Goal: Transaction & Acquisition: Purchase product/service

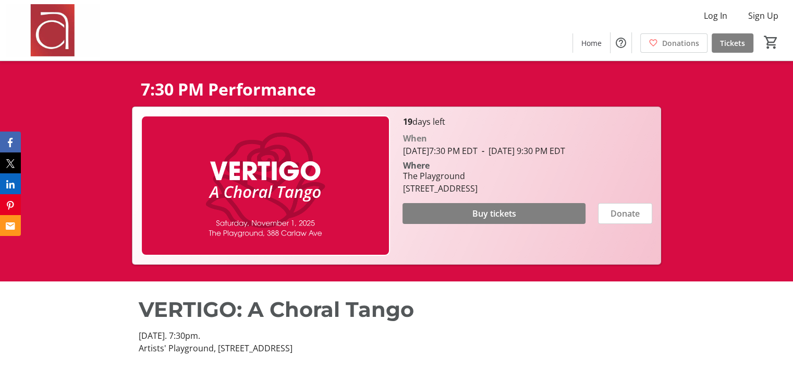
scroll to position [91, 0]
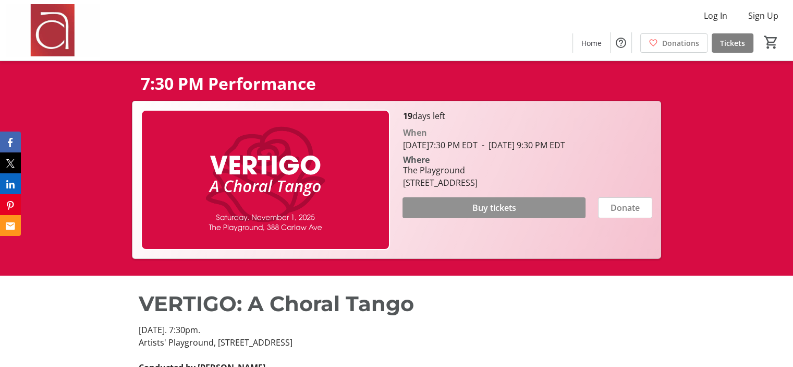
click at [496, 214] on span "Buy tickets" at bounding box center [494, 207] width 44 height 13
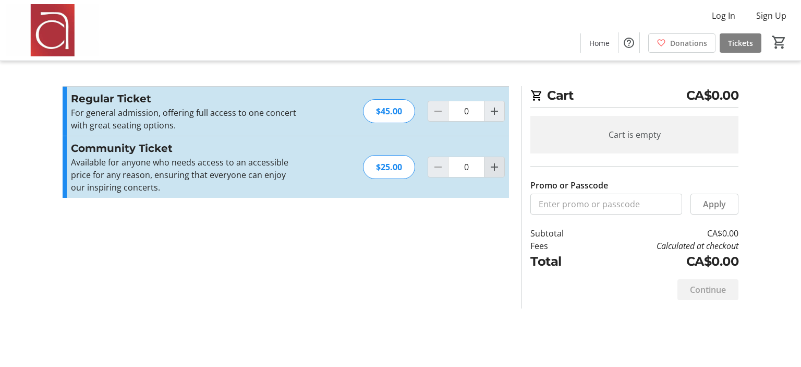
click at [496, 172] on mat-icon "Increment by one" at bounding box center [494, 167] width 13 height 13
type input "2"
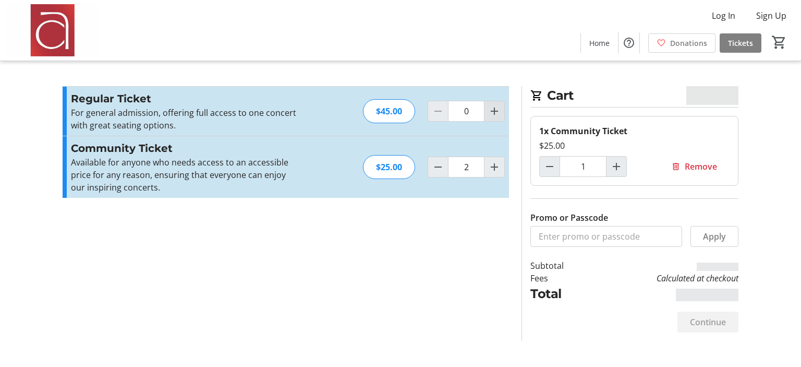
type input "2"
click at [497, 108] on mat-icon "Increment by one" at bounding box center [494, 111] width 13 height 13
type input "2"
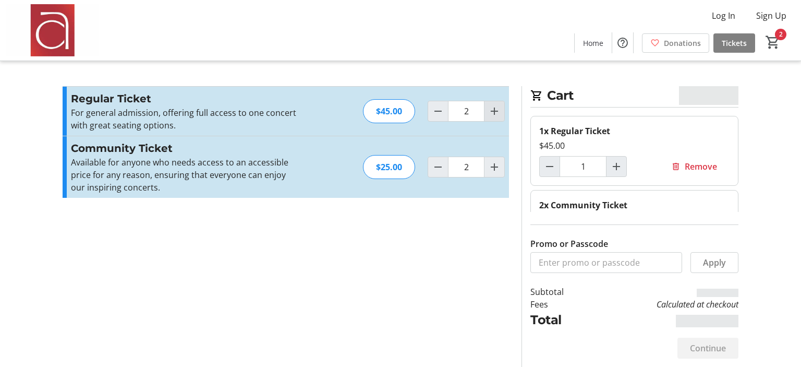
type input "2"
click at [497, 108] on mat-icon "Increment by one" at bounding box center [494, 111] width 13 height 13
type input "3"
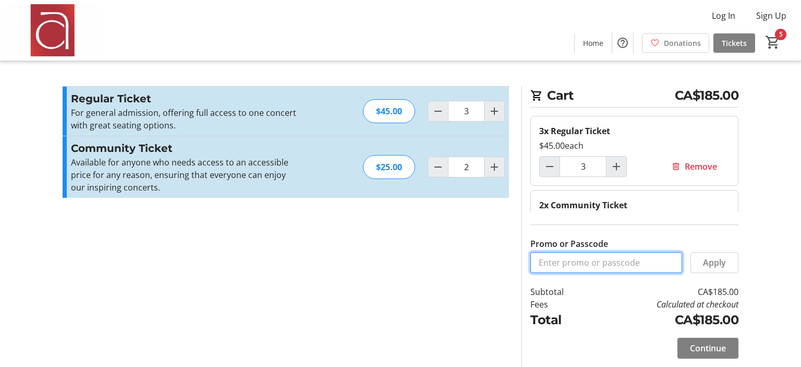
click at [575, 266] on input "Promo or Passcode" at bounding box center [606, 262] width 152 height 21
type input "SOP1"
click at [712, 260] on span "Apply" at bounding box center [714, 262] width 23 height 13
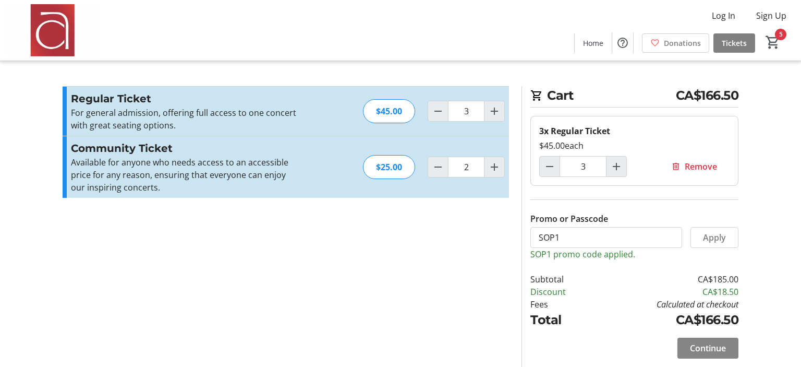
click at [708, 351] on span "Continue" at bounding box center [708, 348] width 36 height 13
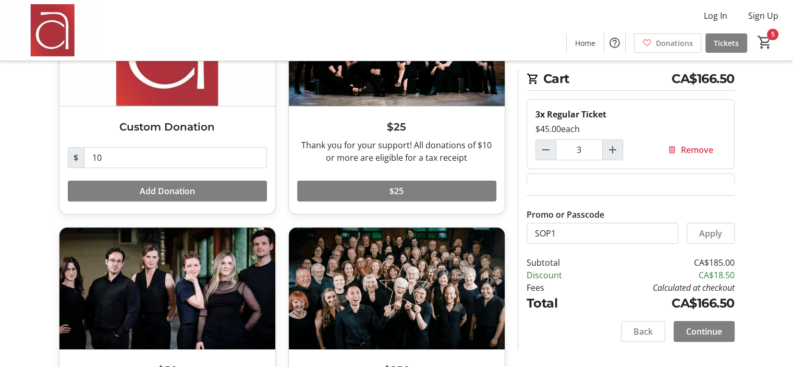
scroll to position [232, 0]
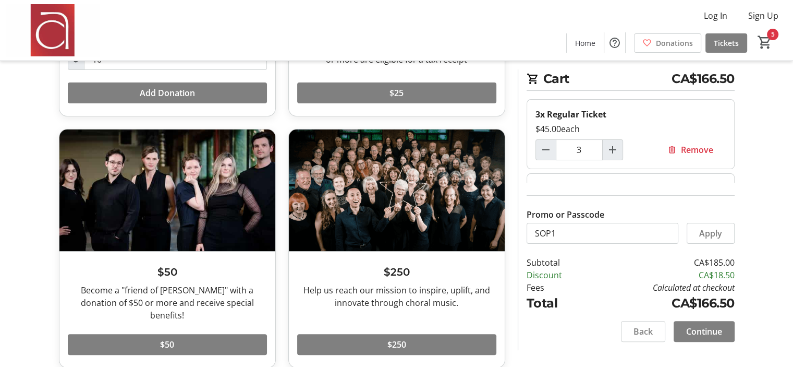
drag, startPoint x: 712, startPoint y: 331, endPoint x: 772, endPoint y: 253, distance: 98.1
click at [772, 253] on tr-checkout-feature-upsell-ui "Cart CA$166.50 3x Regular Ticket $45.00 each 3 Remove 2x Community Ticket $25.0…" at bounding box center [396, 74] width 793 height 612
click at [706, 330] on span "Continue" at bounding box center [704, 331] width 36 height 13
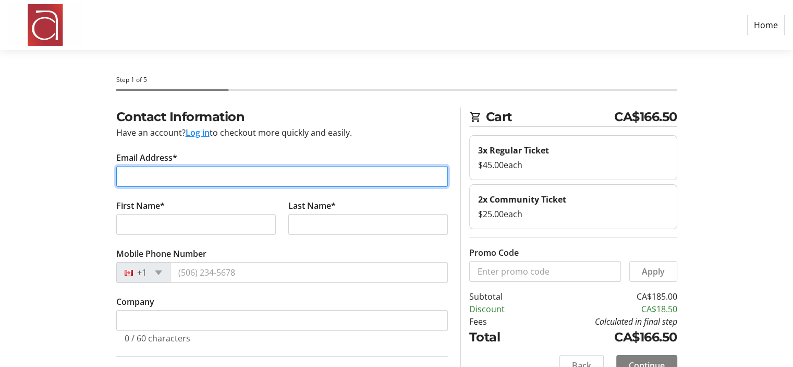
click at [246, 169] on input "Email Address*" at bounding box center [282, 176] width 332 height 21
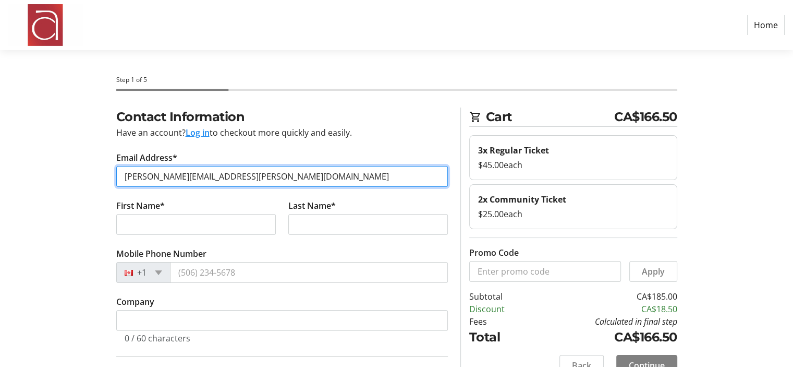
type input "[PERSON_NAME][EMAIL_ADDRESS][PERSON_NAME][DOMAIN_NAME]"
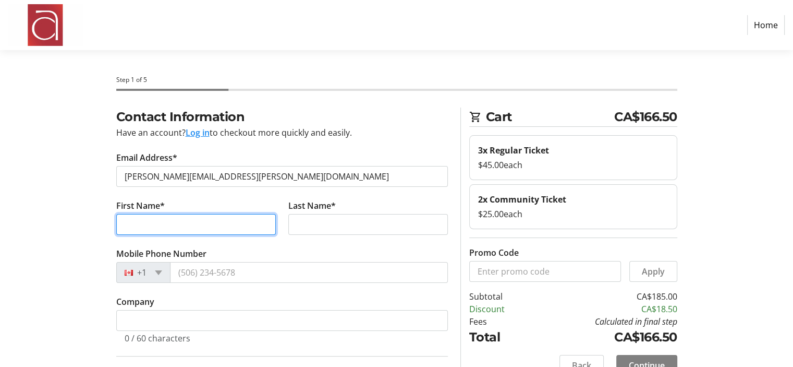
click at [151, 215] on input "First Name*" at bounding box center [196, 224] width 160 height 21
type input "[PERSON_NAME]"
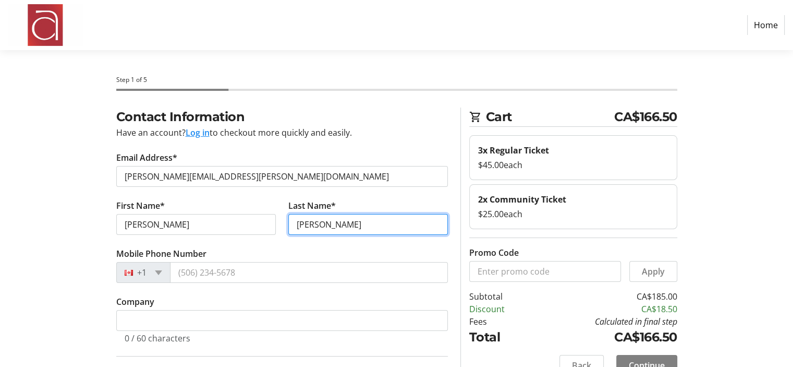
type input "[PERSON_NAME]"
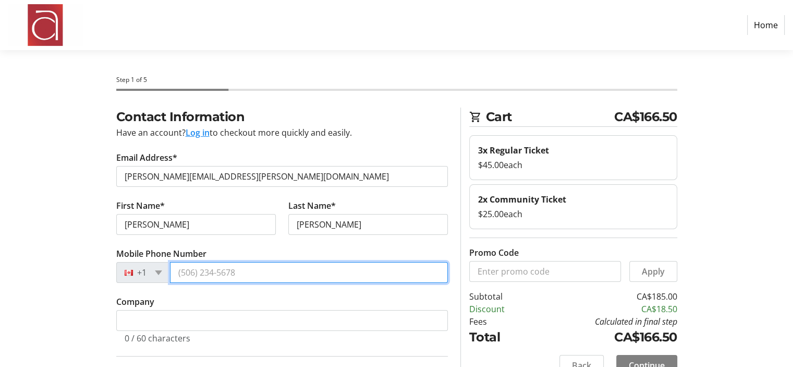
click at [204, 277] on input "Mobile Phone Number" at bounding box center [309, 272] width 278 height 21
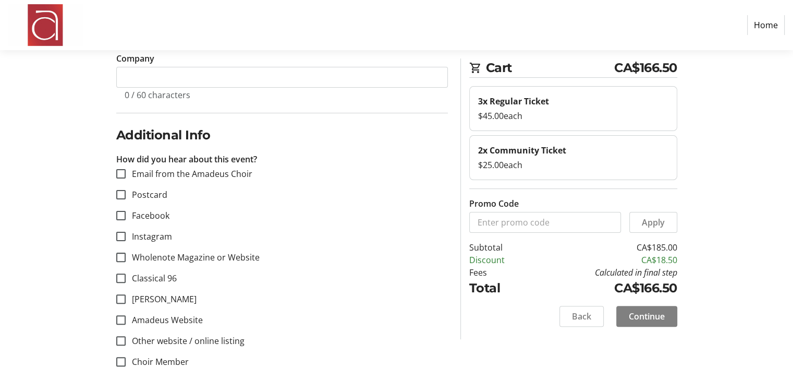
scroll to position [268, 0]
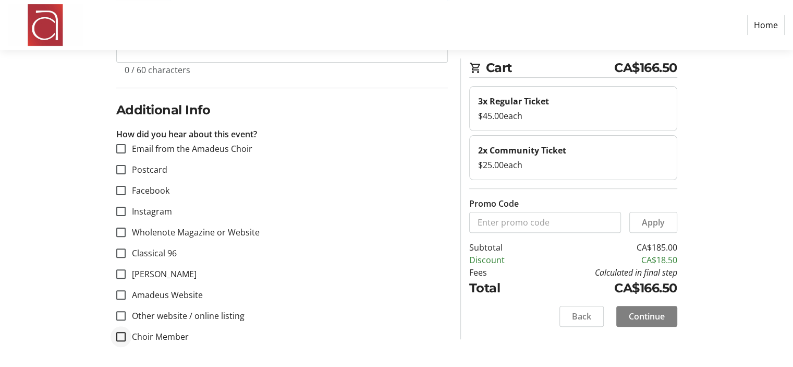
type input "[PHONE_NUMBER]"
click at [120, 333] on input "Choir Member" at bounding box center [120, 336] width 9 height 9
checkbox input "true"
click at [653, 311] on span "Continue" at bounding box center [647, 316] width 36 height 13
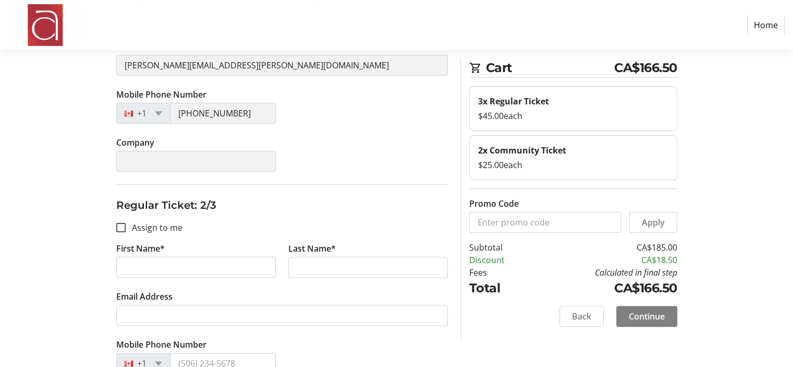
scroll to position [250, 0]
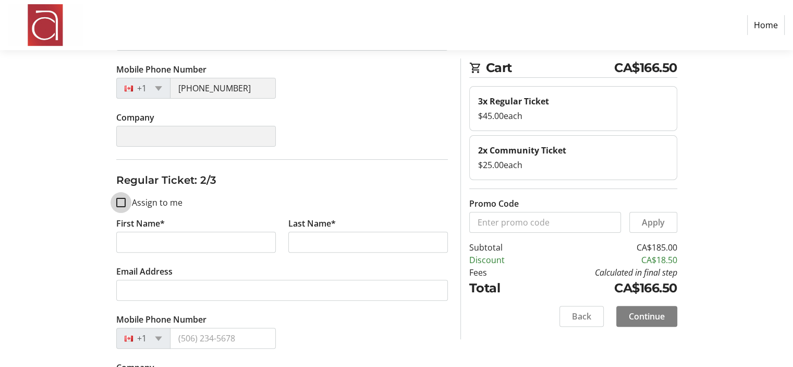
click at [121, 202] on input "Assign to me" at bounding box center [120, 202] width 9 height 9
checkbox input "true"
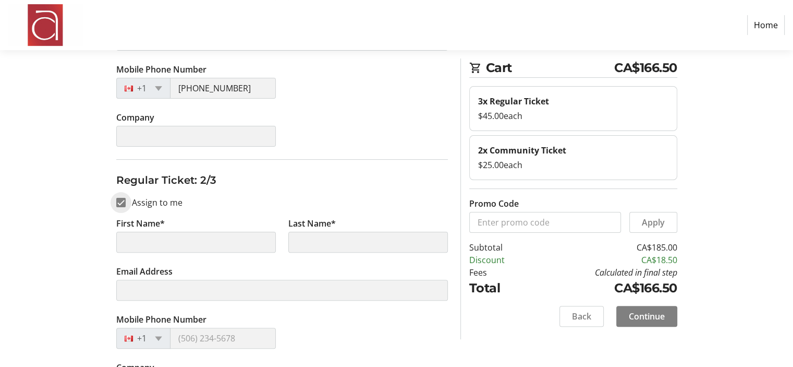
type input "[PERSON_NAME]"
type input "[PERSON_NAME][EMAIL_ADDRESS][PERSON_NAME][DOMAIN_NAME]"
type input "[PHONE_NUMBER]"
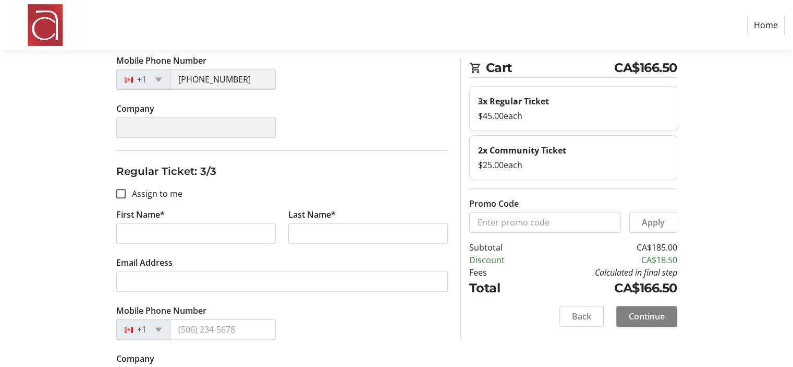
scroll to position [534, 0]
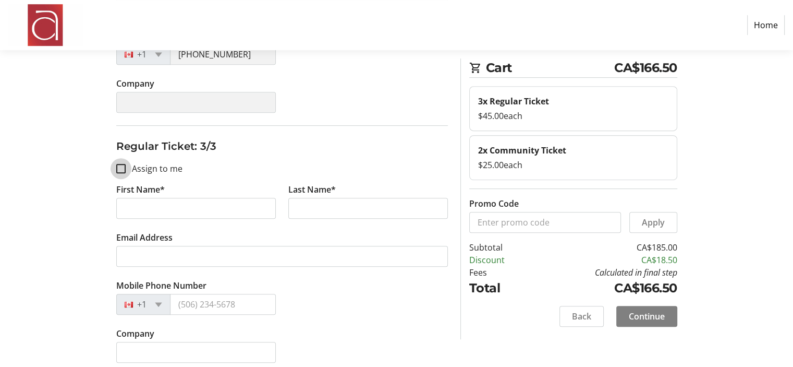
click at [123, 167] on input "Assign to me" at bounding box center [120, 168] width 9 height 9
checkbox input "true"
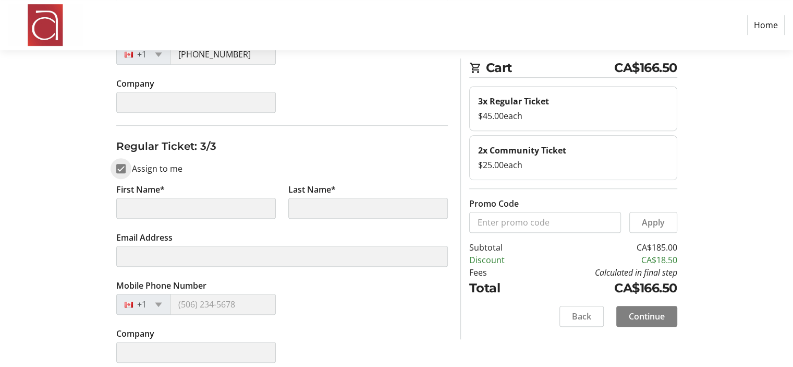
type input "[PERSON_NAME]"
type input "[PERSON_NAME][EMAIL_ADDRESS][PERSON_NAME][DOMAIN_NAME]"
type input "[PHONE_NUMBER]"
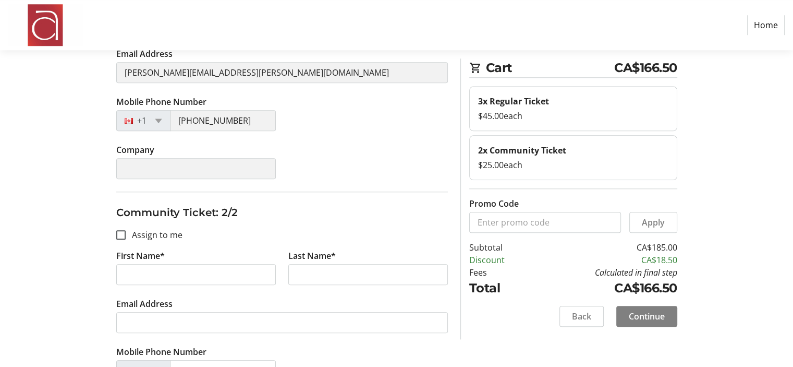
scroll to position [968, 0]
click at [118, 229] on input "Assign to me" at bounding box center [120, 233] width 9 height 9
checkbox input "true"
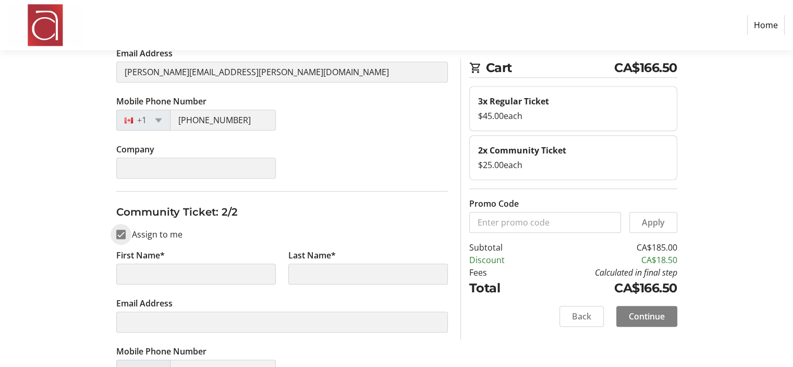
type input "[PERSON_NAME]"
type input "[PERSON_NAME][EMAIL_ADDRESS][PERSON_NAME][DOMAIN_NAME]"
type input "[PHONE_NUMBER]"
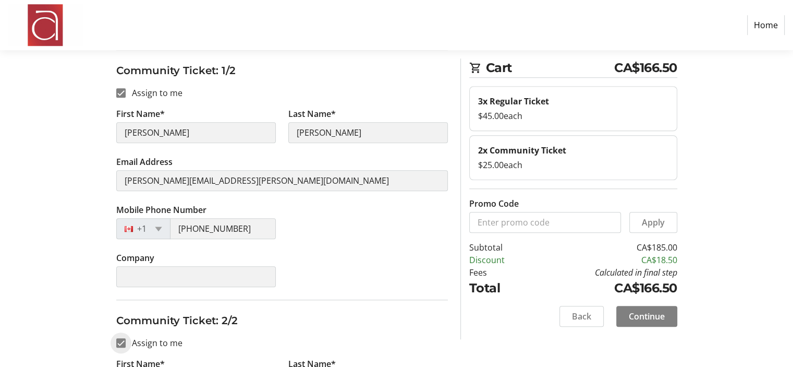
scroll to position [860, 0]
click at [121, 93] on input "Assign to me" at bounding box center [120, 91] width 9 height 9
checkbox input "false"
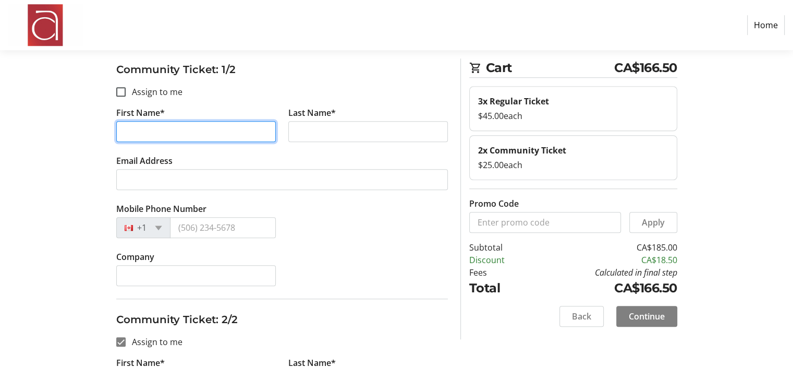
click at [174, 121] on input "First Name*" at bounding box center [196, 131] width 160 height 21
type input "[PERSON_NAME]"
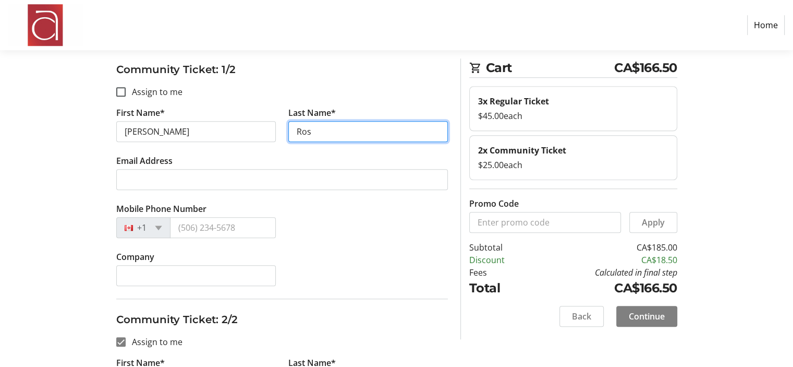
type input "[PERSON_NAME]"
drag, startPoint x: 315, startPoint y: 126, endPoint x: 286, endPoint y: 128, distance: 29.3
click at [286, 128] on tr-form-field "Last Name* [PERSON_NAME]" at bounding box center [368, 130] width 172 height 48
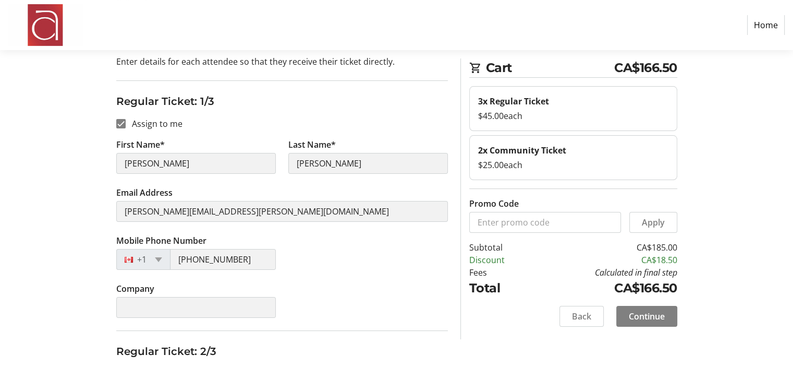
scroll to position [0, 0]
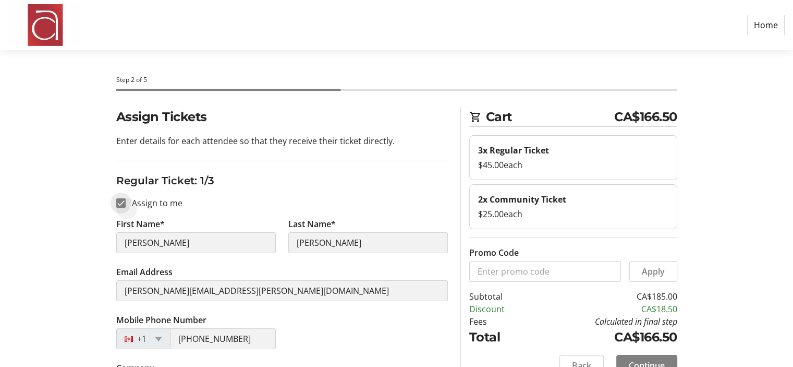
click at [121, 199] on input "Assign to me" at bounding box center [120, 202] width 9 height 9
checkbox input "false"
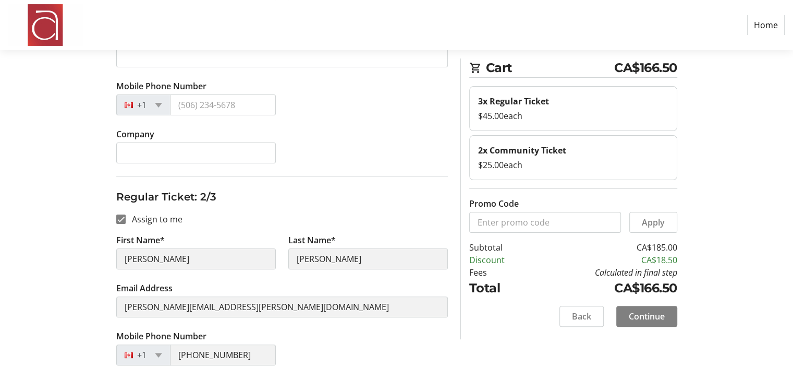
scroll to position [234, 0]
click at [121, 218] on input "Assign to me" at bounding box center [120, 218] width 9 height 9
checkbox input "false"
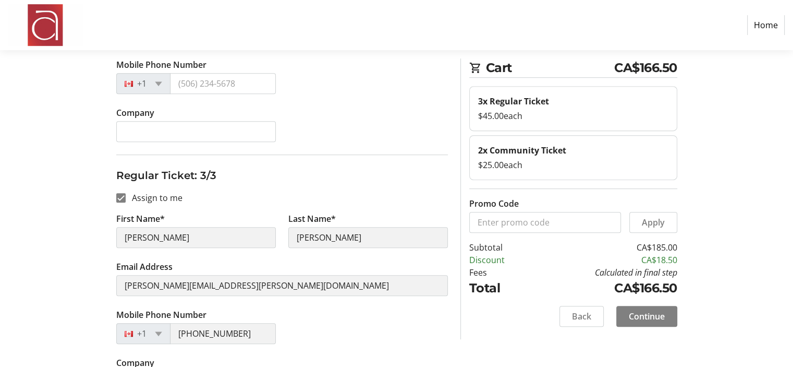
scroll to position [506, 0]
click at [122, 196] on input "Assign to me" at bounding box center [120, 195] width 9 height 9
checkbox input "false"
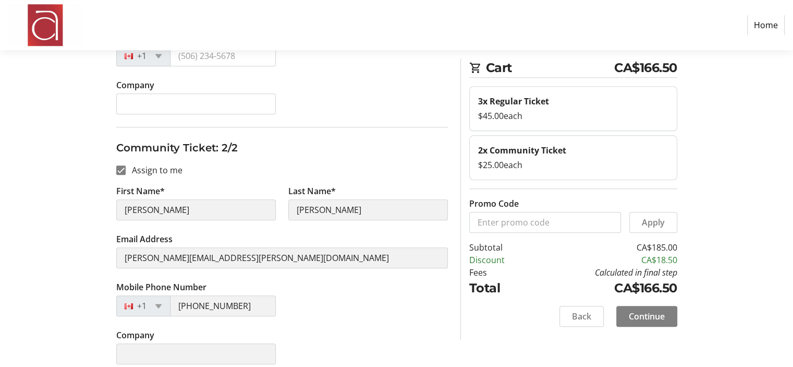
scroll to position [1051, 0]
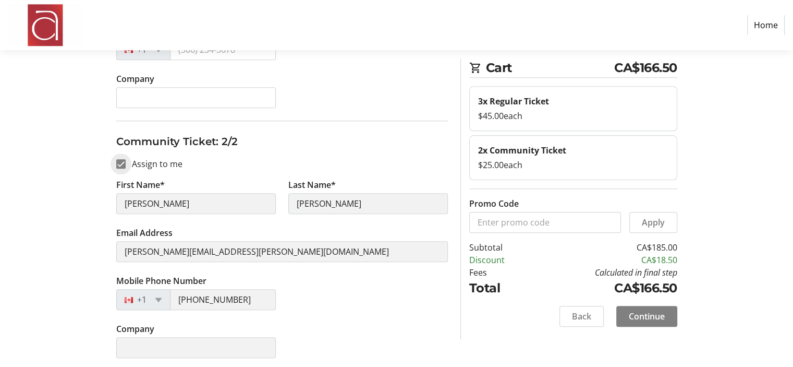
click at [120, 160] on input "Assign to me" at bounding box center [120, 163] width 9 height 9
checkbox input "false"
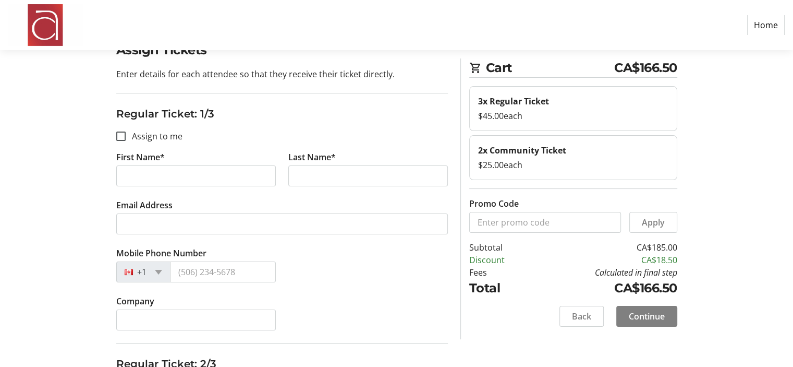
scroll to position [66, 0]
click at [591, 321] on span at bounding box center [581, 315] width 43 height 25
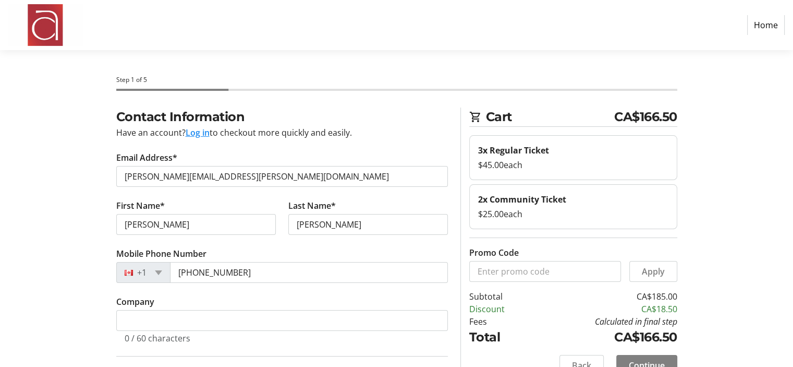
scroll to position [121, 0]
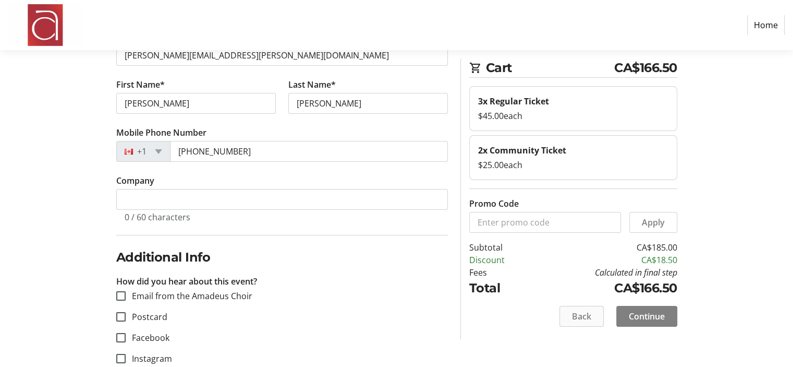
click at [590, 314] on span "Back" at bounding box center [581, 316] width 19 height 13
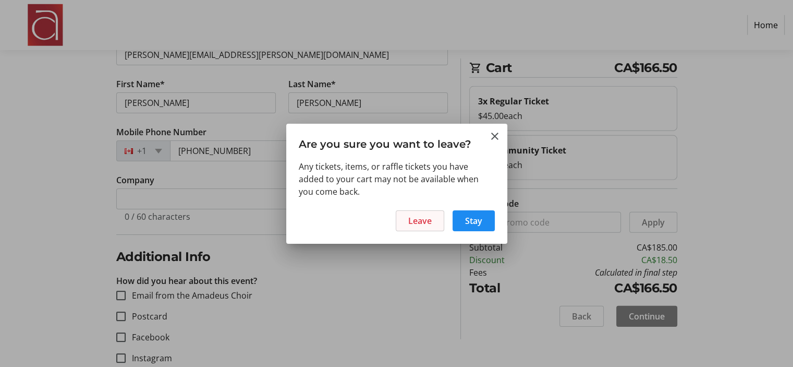
click at [431, 220] on span "Leave" at bounding box center [419, 220] width 23 height 13
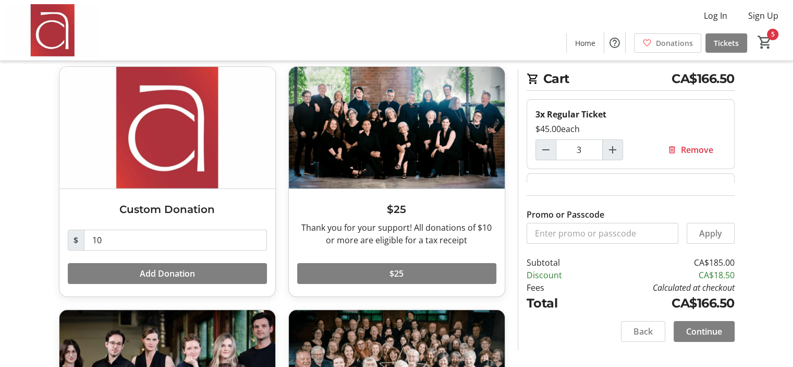
scroll to position [52, 0]
click at [604, 151] on span "Increment by one" at bounding box center [613, 150] width 20 height 20
type input "5"
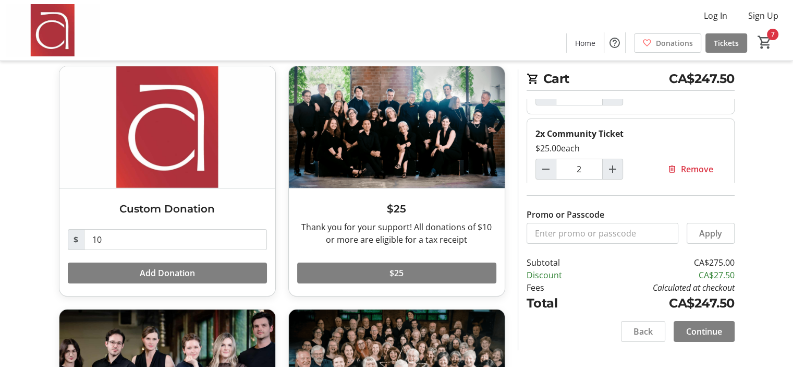
scroll to position [59, 0]
click at [681, 164] on span "Remove" at bounding box center [697, 165] width 32 height 13
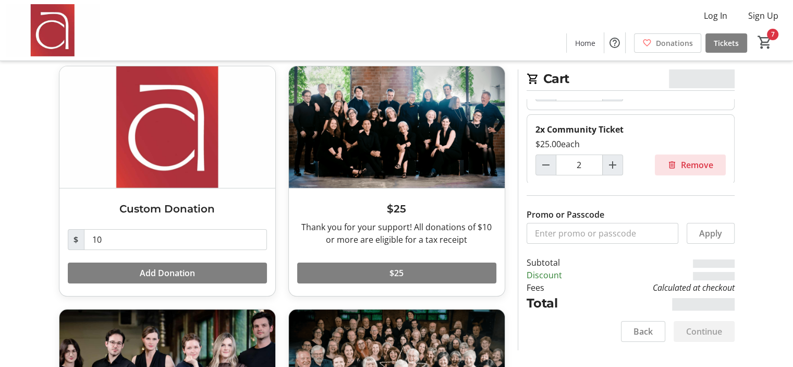
scroll to position [0, 0]
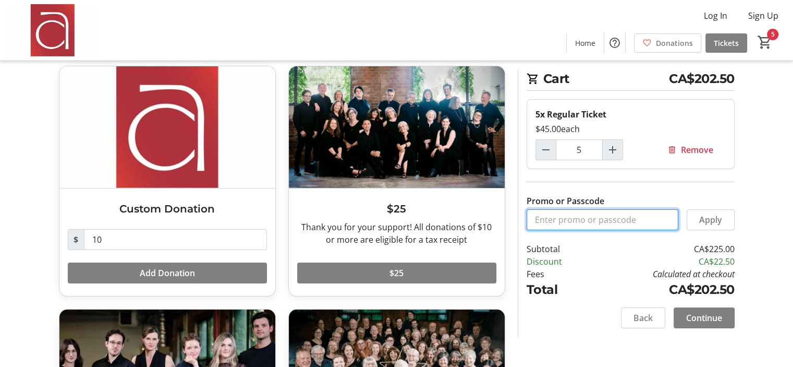
click at [619, 217] on input "Promo or Passcode" at bounding box center [603, 219] width 152 height 21
type input "SOP1"
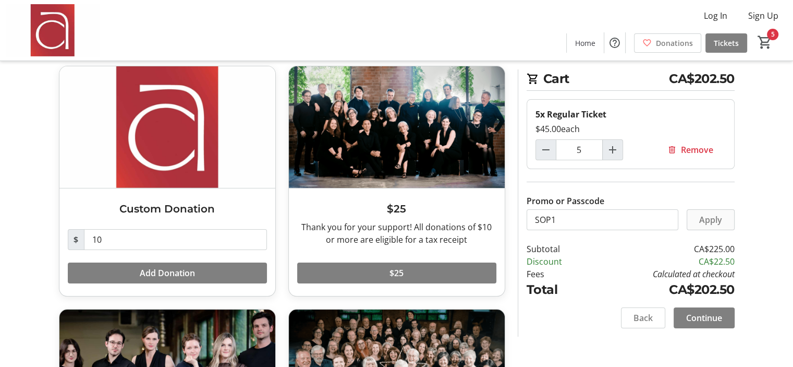
click at [711, 221] on span "Apply" at bounding box center [710, 219] width 23 height 13
click at [704, 320] on span "Continue" at bounding box center [704, 317] width 36 height 13
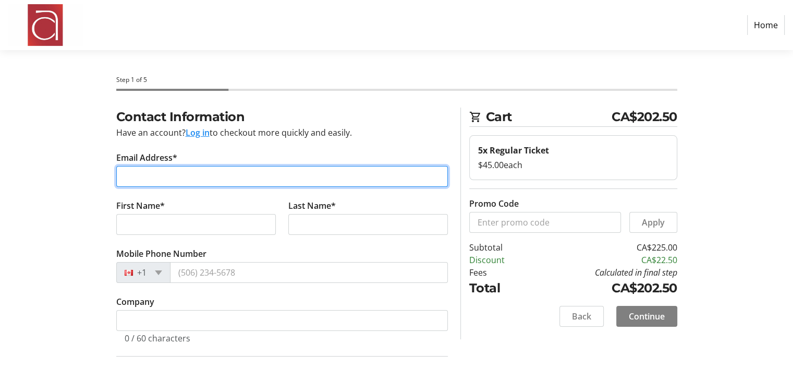
click at [219, 180] on input "Email Address*" at bounding box center [282, 176] width 332 height 21
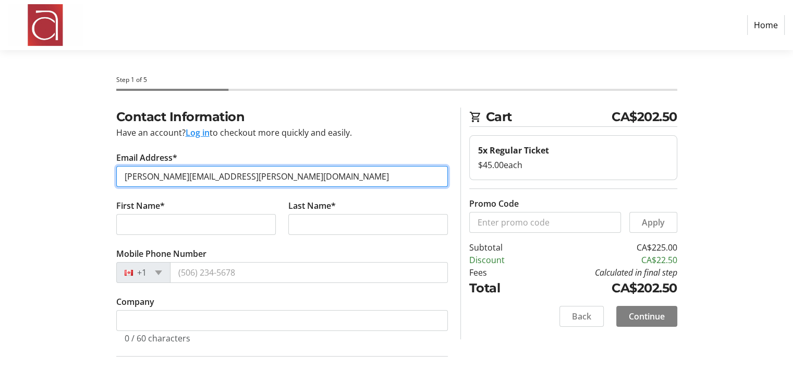
type input "[PERSON_NAME][EMAIL_ADDRESS][PERSON_NAME][DOMAIN_NAME]"
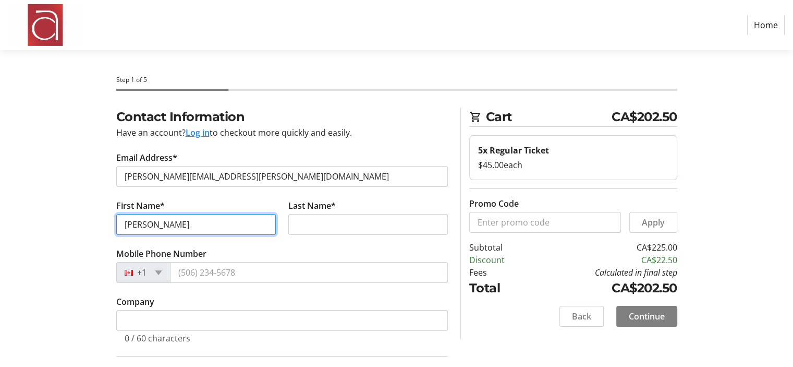
type input "[PERSON_NAME]"
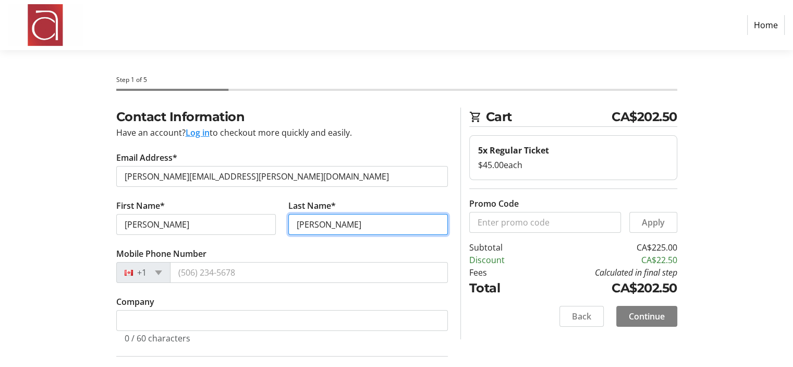
type input "[PERSON_NAME]"
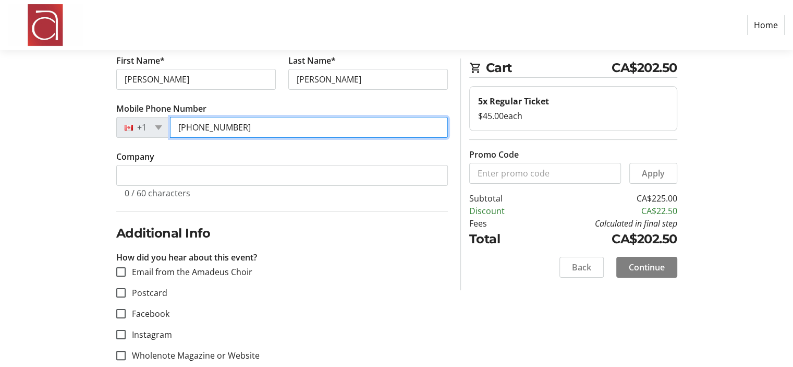
scroll to position [268, 0]
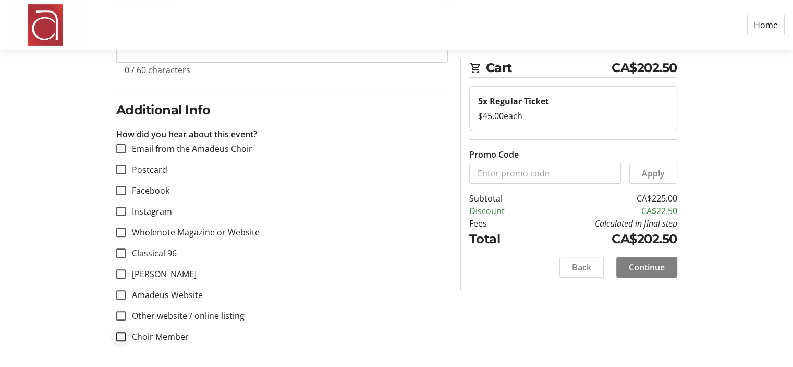
type input "[PHONE_NUMBER]"
click at [120, 333] on input "Choir Member" at bounding box center [120, 336] width 9 height 9
checkbox input "true"
click at [648, 267] on span "Continue" at bounding box center [647, 267] width 36 height 13
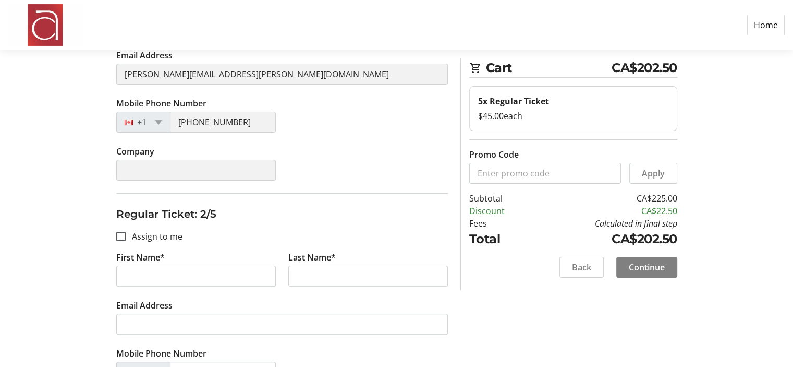
scroll to position [239, 0]
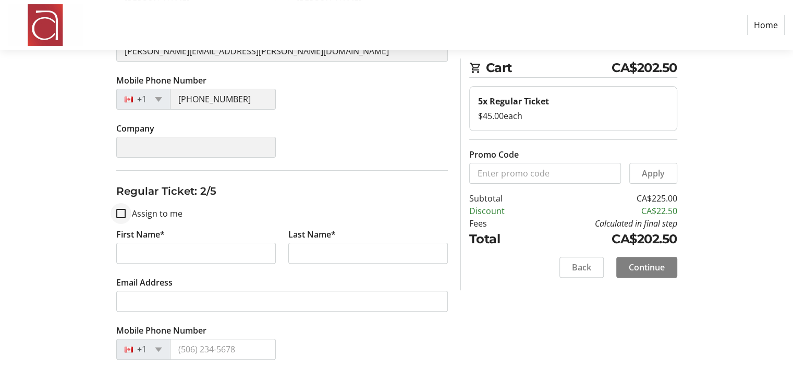
click at [126, 212] on div at bounding box center [120, 213] width 25 height 25
checkbox input "true"
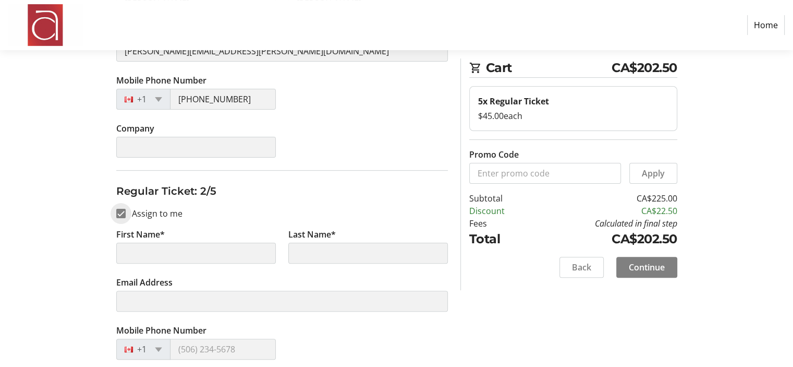
type input "[PERSON_NAME]"
type input "[PERSON_NAME][EMAIL_ADDRESS][PERSON_NAME][DOMAIN_NAME]"
type input "[PHONE_NUMBER]"
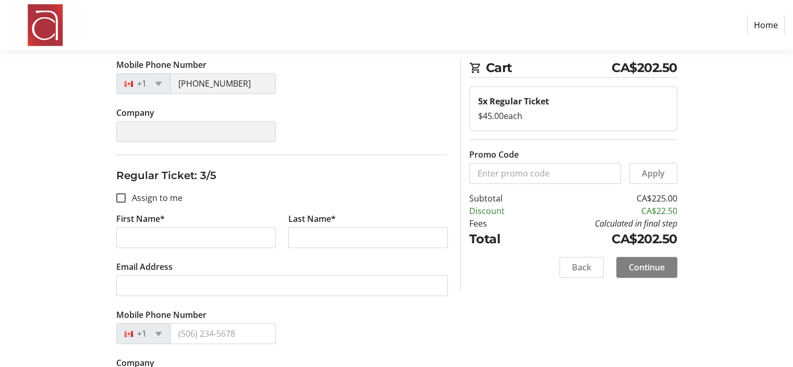
scroll to position [506, 0]
click at [119, 194] on input "Assign to me" at bounding box center [120, 196] width 9 height 9
checkbox input "true"
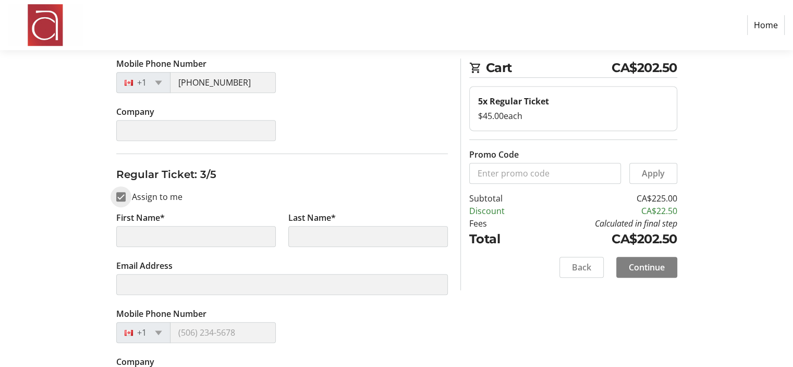
type input "[PERSON_NAME]"
type input "[PERSON_NAME][EMAIL_ADDRESS][PERSON_NAME][DOMAIN_NAME]"
type input "[PHONE_NUMBER]"
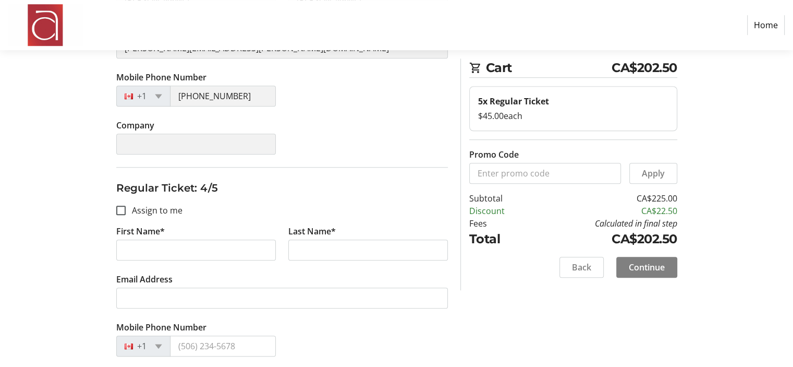
scroll to position [786, 0]
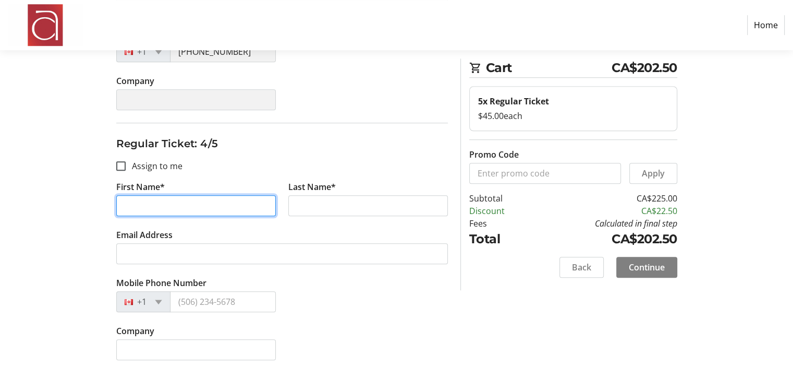
click at [165, 200] on input "First Name*" at bounding box center [196, 205] width 160 height 21
type input "[PERSON_NAME]"
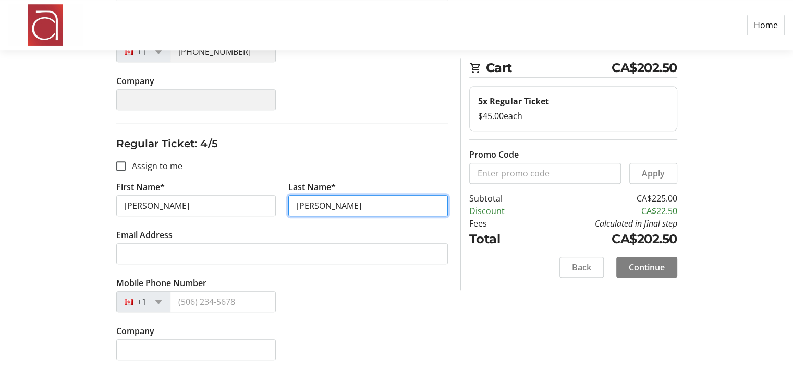
type input "[PERSON_NAME]"
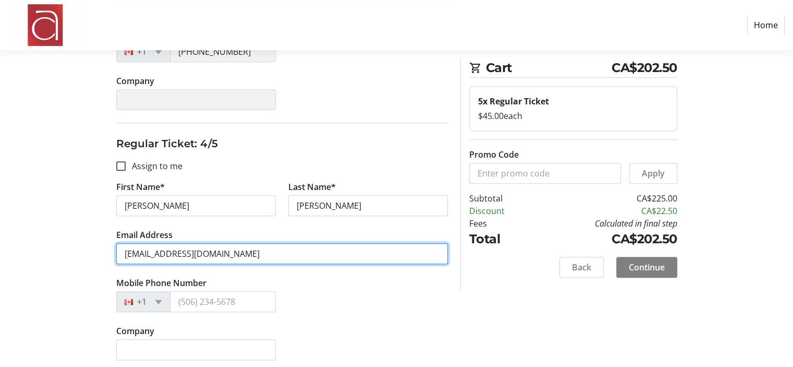
type input "[EMAIL_ADDRESS][DOMAIN_NAME]"
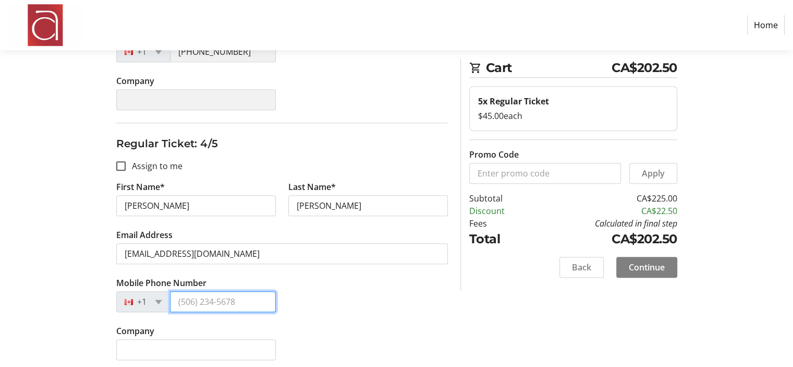
click at [212, 306] on input "Mobile Phone Number" at bounding box center [223, 301] width 106 height 21
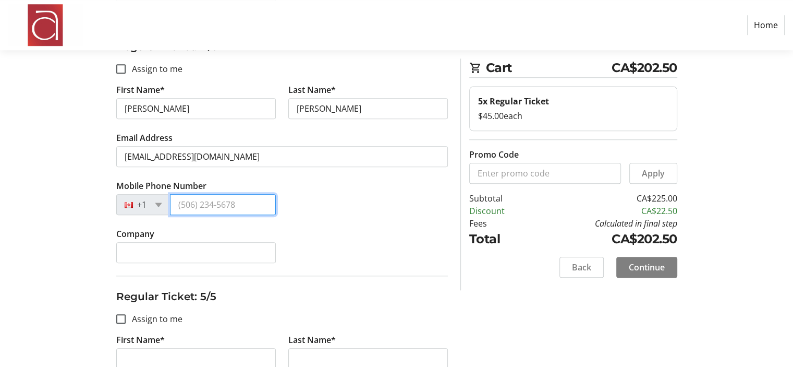
scroll to position [900, 0]
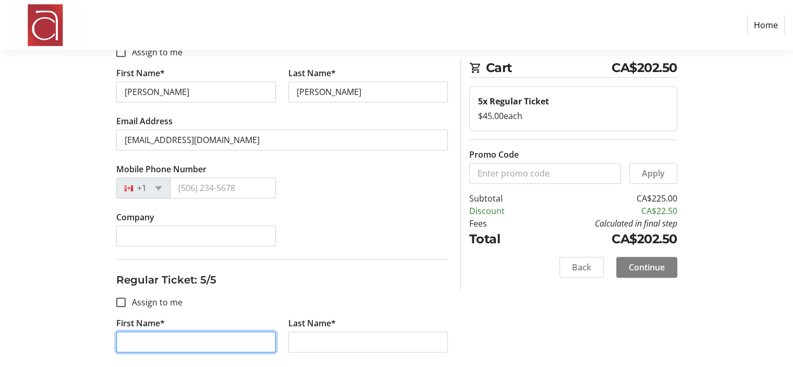
click at [147, 335] on input "First Name*" at bounding box center [196, 341] width 160 height 21
type input "[PERSON_NAME]"
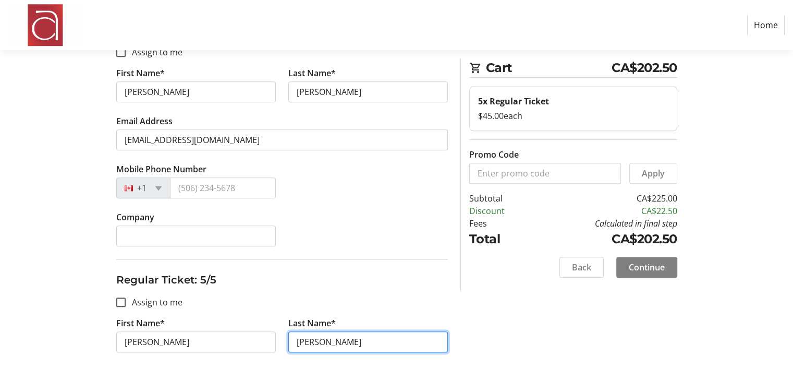
type input "[PERSON_NAME]"
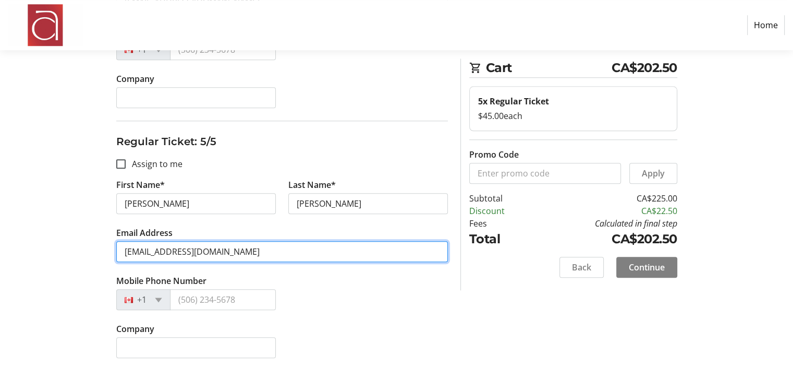
type input "[EMAIL_ADDRESS][DOMAIN_NAME]"
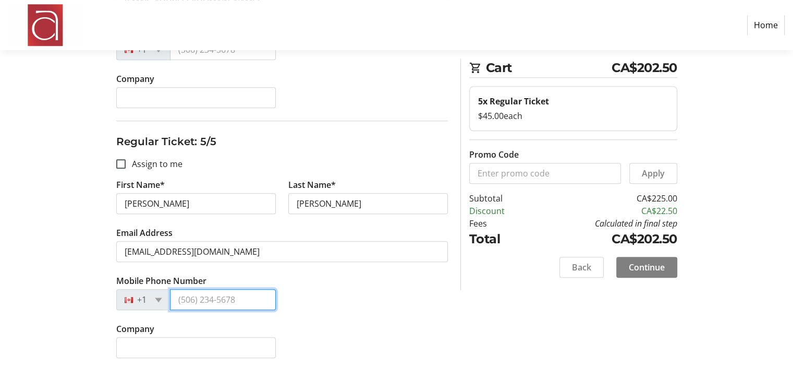
click at [213, 295] on input "Mobile Phone Number" at bounding box center [223, 299] width 106 height 21
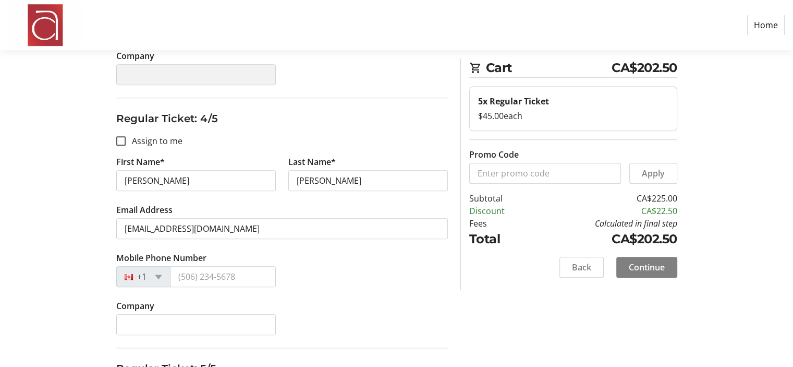
scroll to position [812, 0]
click at [227, 274] on input "Mobile Phone Number" at bounding box center [223, 275] width 106 height 21
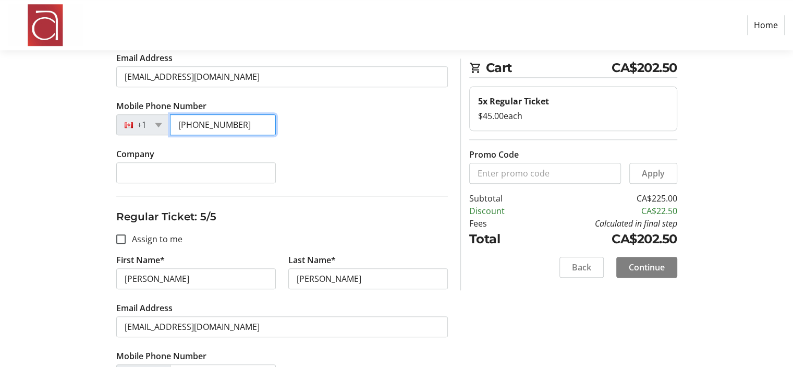
scroll to position [1038, 0]
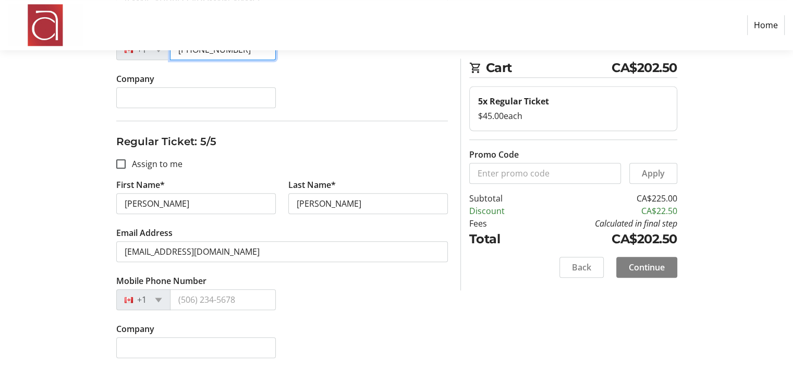
type input "[PHONE_NUMBER]"
click at [218, 293] on input "Mobile Phone Number" at bounding box center [223, 299] width 106 height 21
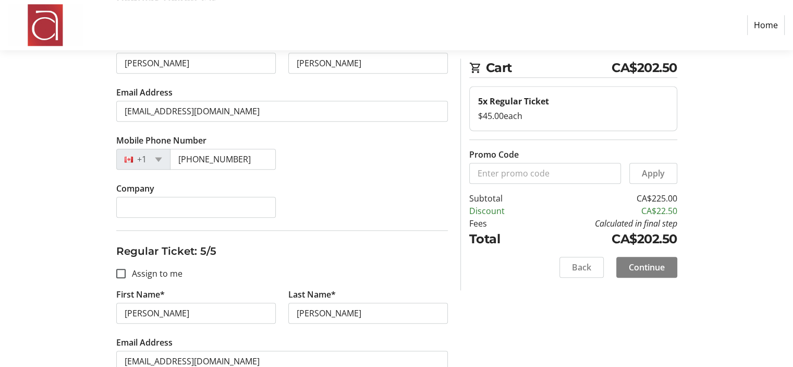
scroll to position [929, 0]
type input "[PHONE_NUMBER]"
drag, startPoint x: 173, startPoint y: 310, endPoint x: 88, endPoint y: 281, distance: 90.5
type input "[PERSON_NAME]"
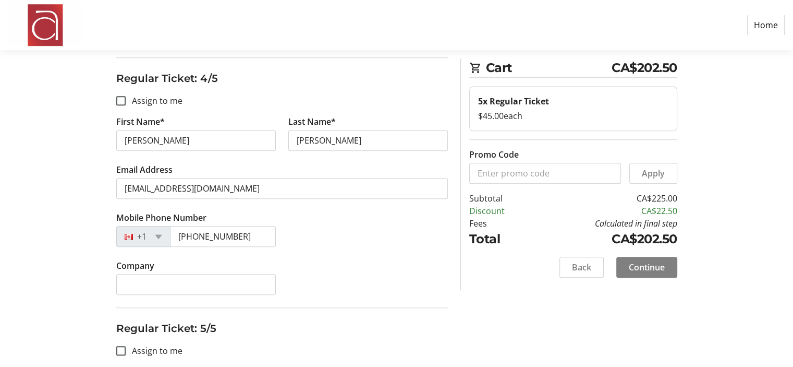
scroll to position [1038, 0]
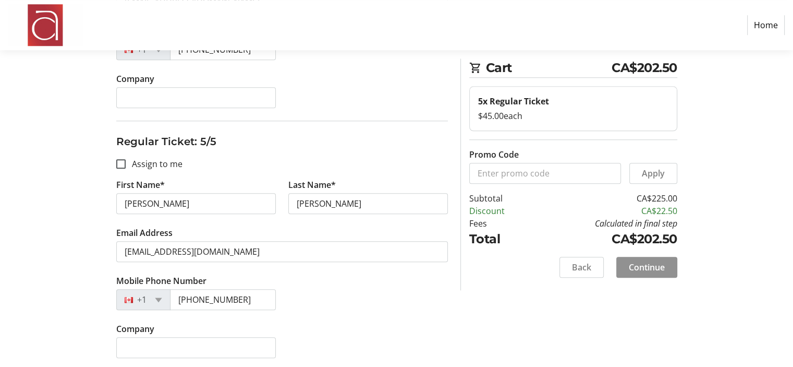
click at [634, 257] on span at bounding box center [646, 266] width 61 height 25
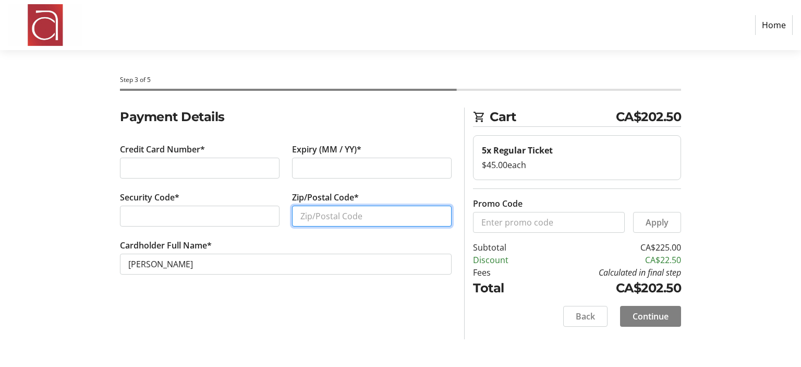
click at [328, 218] on input "Zip/Postal Code*" at bounding box center [372, 215] width 160 height 21
type input "M6P1T9"
click at [383, 296] on section "Payment Details Credit Card Number* Expiry (MM / YY)* Security Code* Zip/Postal…" at bounding box center [286, 203] width 332 height 192
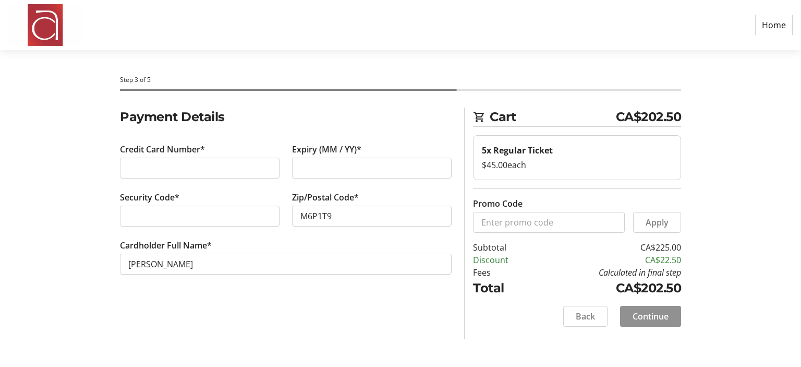
click at [655, 310] on span "Continue" at bounding box center [651, 316] width 36 height 13
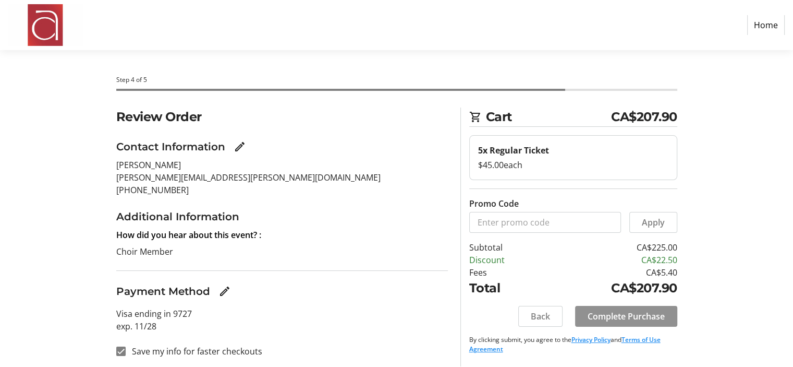
click at [650, 316] on span "Complete Purchase" at bounding box center [626, 316] width 77 height 13
